Goal: Find specific page/section: Find specific page/section

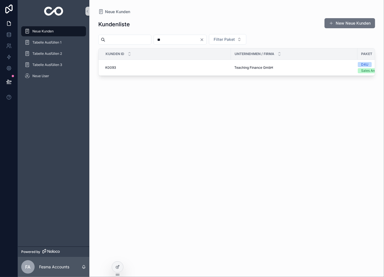
click at [195, 40] on input "**" at bounding box center [177, 40] width 46 height 8
type input "***"
drag, startPoint x: 174, startPoint y: 59, endPoint x: 175, endPoint y: 68, distance: 8.4
click at [175, 66] on table "Kunden ID Unternehmen / Firma Paket K0153 K0153 Secret Creators GmbH Secret Cre…" at bounding box center [249, 61] width 301 height 27
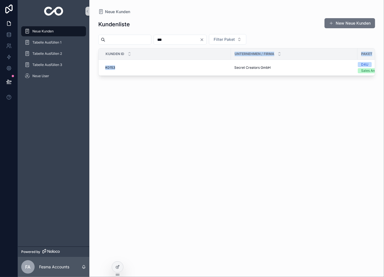
click at [171, 70] on div at bounding box center [171, 70] width 0 height 0
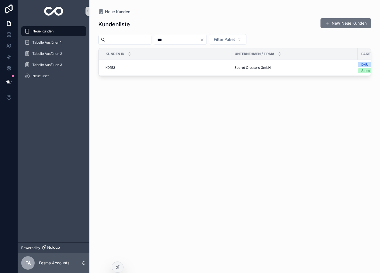
click at [141, 101] on div "Kundenliste New Neue Kunden *** Filter Paket Kunden ID Unternehmen / Firma Pake…" at bounding box center [234, 140] width 273 height 251
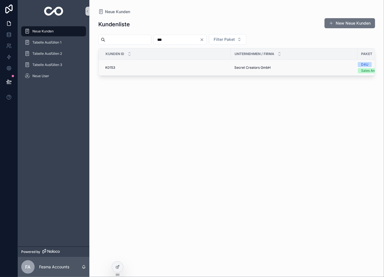
click at [249, 68] on span "Secret Creators GmbH" at bounding box center [252, 67] width 36 height 4
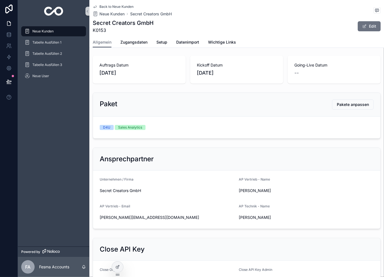
scroll to position [93, 0]
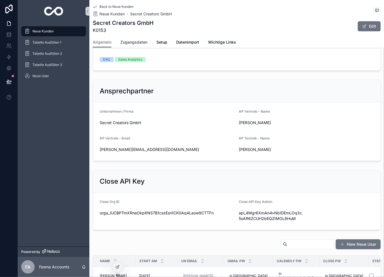
click at [137, 40] on span "Zugangsdaten" at bounding box center [133, 42] width 27 height 6
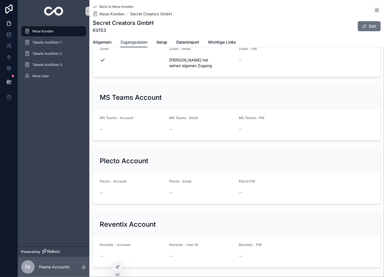
scroll to position [528, 0]
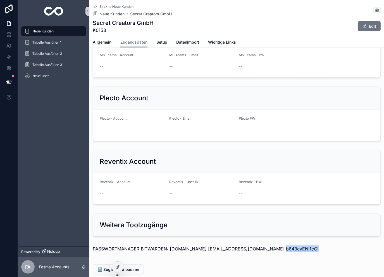
drag, startPoint x: 309, startPoint y: 214, endPoint x: 269, endPoint y: 219, distance: 39.6
click at [269, 243] on div "PASSWORTMANAGER BITWARDEN: [DOMAIN_NAME] [EMAIL_ADDRESS][DOMAIN_NAME] b643cyENI…" at bounding box center [236, 250] width 295 height 15
copy p "b643cyENI1cC!"
drag, startPoint x: 170, startPoint y: 214, endPoint x: 222, endPoint y: 218, distance: 52.4
click at [222, 243] on div "PASSWORTMANAGER BITWARDEN: [DOMAIN_NAME] [EMAIL_ADDRESS][DOMAIN_NAME] b643cyENI…" at bounding box center [236, 250] width 295 height 15
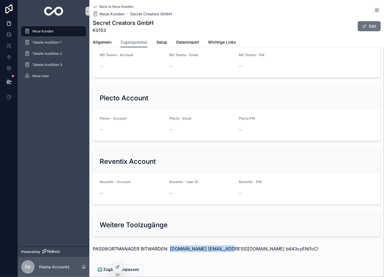
copy p "bitwarden.secret-data.de"
click at [240, 264] on div "⬆️ Zugänge anpassen" at bounding box center [237, 269] width 288 height 10
drag, startPoint x: 226, startPoint y: 214, endPoint x: 267, endPoint y: 219, distance: 41.6
click at [267, 243] on div "PASSWORTMANAGER BITWARDEN: [DOMAIN_NAME] [EMAIL_ADDRESS][DOMAIN_NAME] b643cyENI…" at bounding box center [236, 250] width 295 height 15
copy p "support@10xcrm.de"
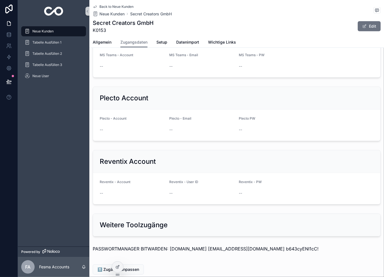
drag, startPoint x: 269, startPoint y: 212, endPoint x: 303, endPoint y: 216, distance: 33.7
click at [303, 245] on p "PASSWORTMANAGER BITWARDEN: [DOMAIN_NAME] [EMAIL_ADDRESS][DOMAIN_NAME] b643cyENI…" at bounding box center [237, 248] width 288 height 7
copy p "b643cyENI1cC!"
click at [172, 245] on p "PASSWORTMANAGER BITWARDEN: [DOMAIN_NAME] [EMAIL_ADDRESS][DOMAIN_NAME] b643cyENI…" at bounding box center [237, 248] width 288 height 7
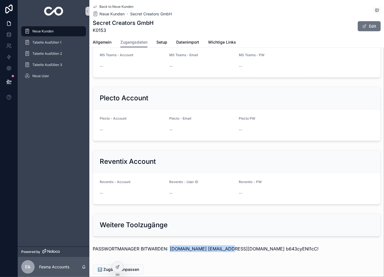
drag, startPoint x: 171, startPoint y: 214, endPoint x: 223, endPoint y: 218, distance: 52.1
click at [223, 243] on div "PASSWORTMANAGER BITWARDEN: [DOMAIN_NAME] [EMAIL_ADDRESS][DOMAIN_NAME] b643cyENI…" at bounding box center [236, 250] width 295 height 15
copy p "bitwarden.secret-data.de"
drag, startPoint x: 225, startPoint y: 214, endPoint x: 266, endPoint y: 218, distance: 41.3
click at [266, 243] on div "PASSWORTMANAGER BITWARDEN: [DOMAIN_NAME] [EMAIL_ADDRESS][DOMAIN_NAME] b643cyENI…" at bounding box center [236, 250] width 295 height 15
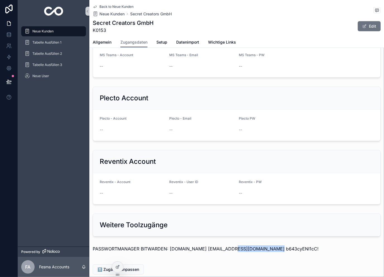
copy p "support@10xcrm.de"
drag, startPoint x: 269, startPoint y: 212, endPoint x: 309, endPoint y: 215, distance: 40.1
click at [309, 245] on p "PASSWORTMANAGER BITWARDEN: [DOMAIN_NAME] [EMAIL_ADDRESS][DOMAIN_NAME] b643cyENI…" at bounding box center [237, 248] width 288 height 7
copy p "b643cyENI1cC!"
click at [114, 15] on span "Neue Kunden" at bounding box center [111, 14] width 25 height 6
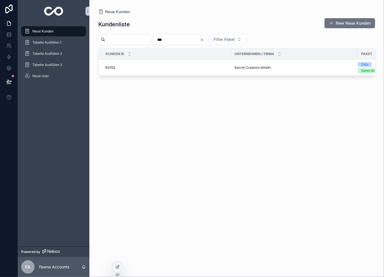
click at [194, 36] on input "***" at bounding box center [177, 40] width 46 height 8
click at [195, 40] on input "***" at bounding box center [177, 40] width 46 height 8
type input "***"
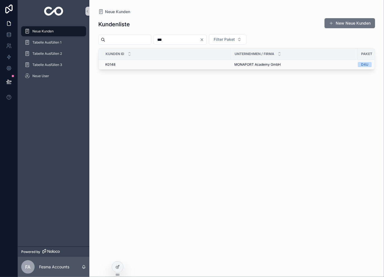
click at [239, 65] on span "MONAPORT Academy GmbH" at bounding box center [257, 64] width 46 height 4
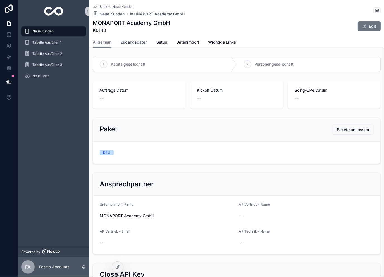
click at [138, 43] on span "Zugangsdaten" at bounding box center [133, 42] width 27 height 6
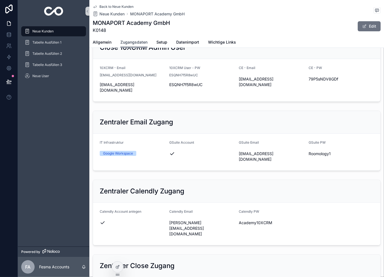
scroll to position [93, 0]
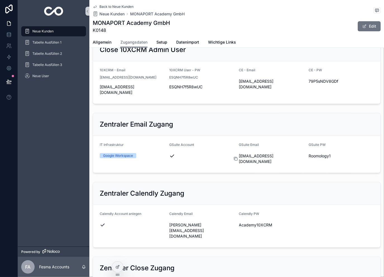
click at [233, 156] on icon "scrollable content" at bounding box center [235, 158] width 4 height 4
click at [313, 153] on span "Roomology1" at bounding box center [341, 156] width 65 height 6
click at [303, 154] on icon "scrollable content" at bounding box center [305, 156] width 4 height 4
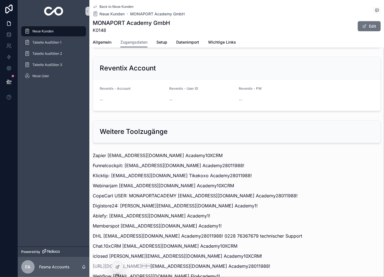
scroll to position [633, 0]
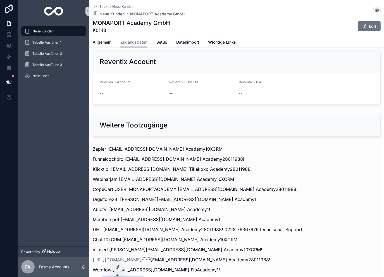
drag, startPoint x: 101, startPoint y: 238, endPoint x: 141, endPoint y: 240, distance: 39.4
click at [141, 276] on p "Wix info@monaport.de Roomology1 (Über Google anmelden)" at bounding box center [237, 279] width 288 height 7
copy p "info@monaport.de"
drag, startPoint x: 143, startPoint y: 240, endPoint x: 168, endPoint y: 240, distance: 24.3
click at [168, 276] on p "Wix info@monaport.de Roomology1 (Über Google anmelden)" at bounding box center [237, 279] width 288 height 7
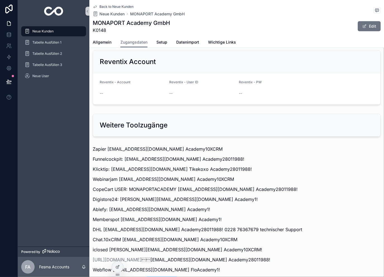
copy p "Roomology1"
click at [99, 42] on span "Allgemein" at bounding box center [102, 42] width 19 height 6
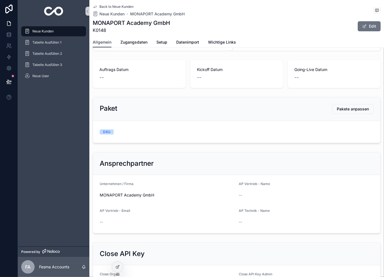
scroll to position [93, 0]
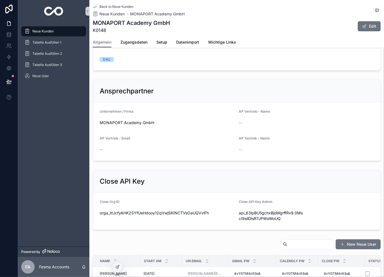
click at [299, 242] on input "scrollable content" at bounding box center [310, 244] width 46 height 8
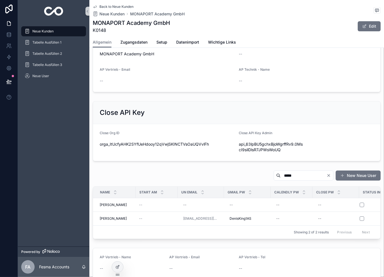
scroll to position [168, 0]
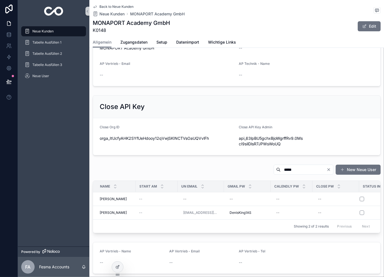
type input "*****"
click at [114, 4] on span "Back to Neue Kunden" at bounding box center [116, 6] width 34 height 4
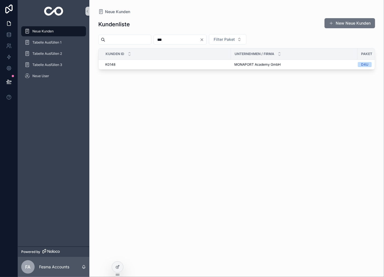
click at [178, 35] on div "***" at bounding box center [180, 40] width 53 height 10
click at [181, 39] on input "***" at bounding box center [177, 40] width 46 height 8
type input "**"
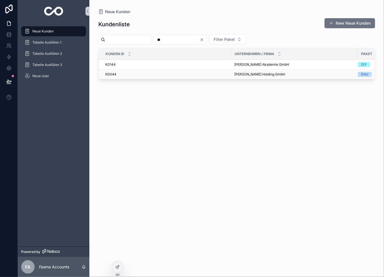
click at [239, 73] on span "Lukas Lindler Holding GmbH" at bounding box center [259, 74] width 51 height 4
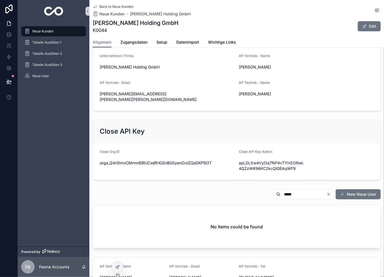
scroll to position [149, 0]
click at [326, 192] on icon "Clear" at bounding box center [328, 194] width 4 height 4
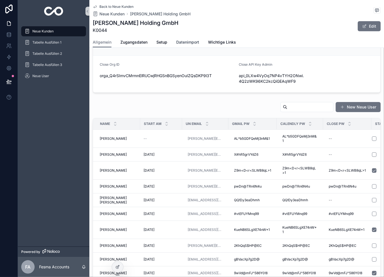
scroll to position [223, 0]
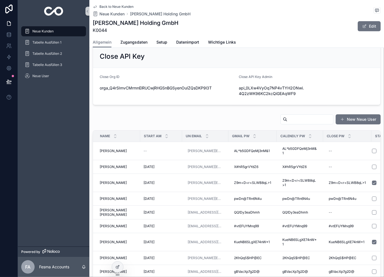
click at [293, 115] on input "scrollable content" at bounding box center [310, 119] width 46 height 8
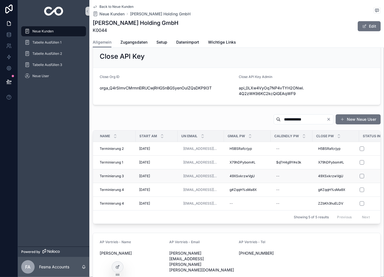
type input "**********"
click at [162, 43] on span "Setup" at bounding box center [161, 42] width 11 height 6
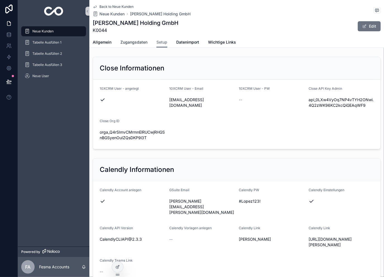
click at [129, 40] on span "Zugangsdaten" at bounding box center [133, 42] width 27 height 6
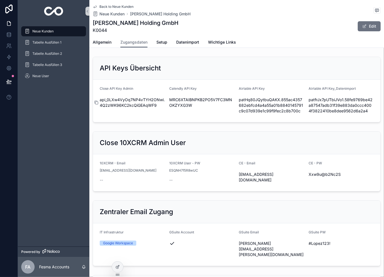
click at [97, 101] on icon "scrollable content" at bounding box center [96, 102] width 4 height 4
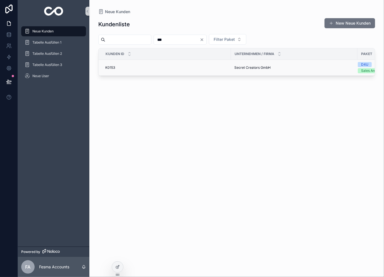
click at [240, 69] on span "Secret Creators GmbH" at bounding box center [252, 67] width 36 height 4
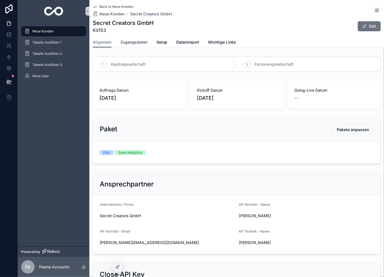
click at [145, 41] on span "Zugangsdaten" at bounding box center [133, 42] width 27 height 6
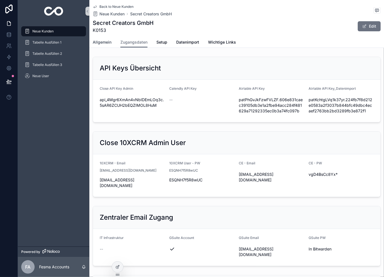
click at [109, 39] on link "Allgemein" at bounding box center [102, 42] width 19 height 11
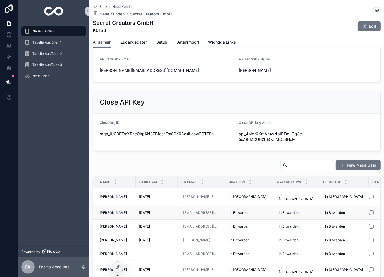
scroll to position [223, 0]
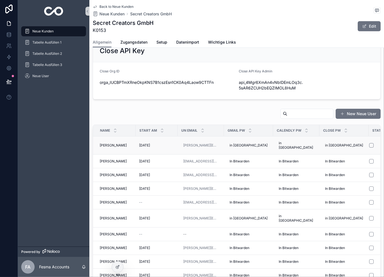
click at [124, 145] on td "[PERSON_NAME] [PERSON_NAME]" at bounding box center [114, 145] width 43 height 18
click at [123, 143] on span "[PERSON_NAME]" at bounding box center [113, 145] width 27 height 4
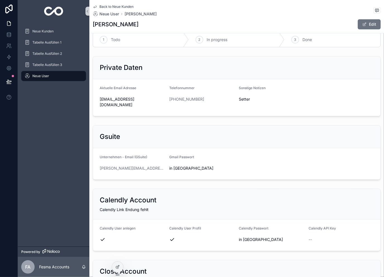
scroll to position [18, 0]
